Goal: Find specific page/section: Find specific page/section

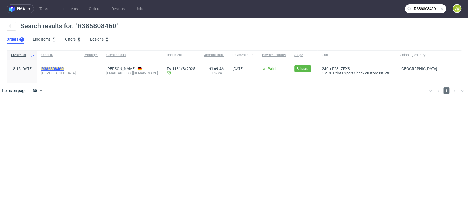
click at [62, 68] on mark "R386808460" at bounding box center [52, 69] width 22 height 4
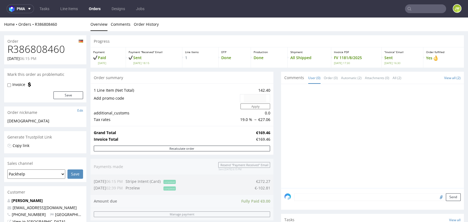
click at [46, 49] on h1 "R386808460" at bounding box center [45, 49] width 76 height 11
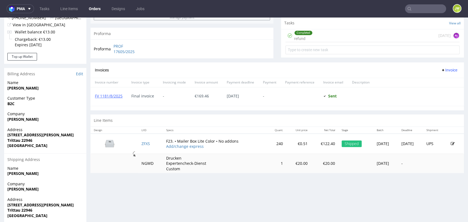
scroll to position [215, 0]
